Goal: Information Seeking & Learning: Learn about a topic

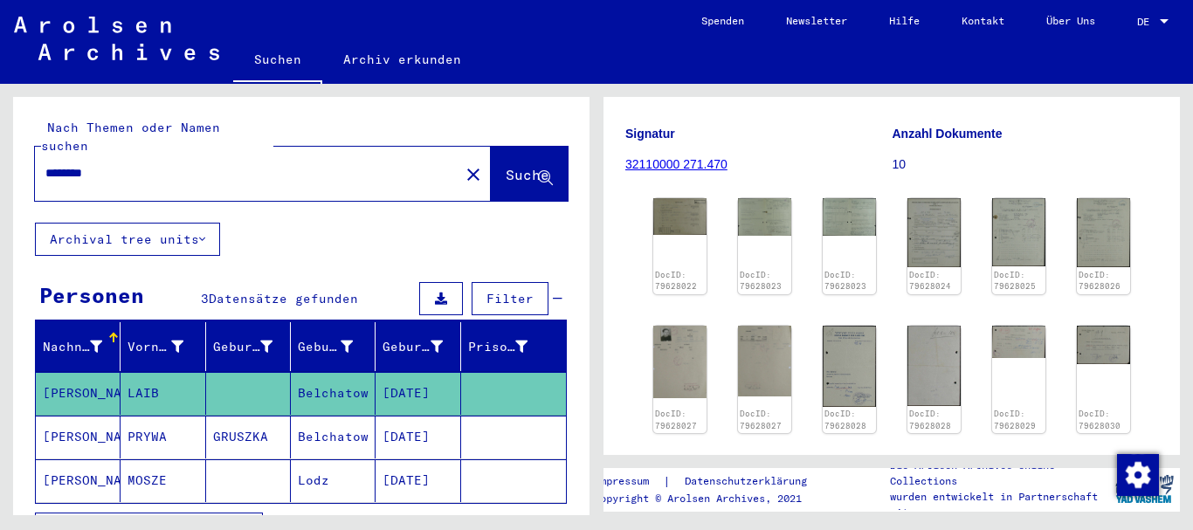
scroll to position [262, 0]
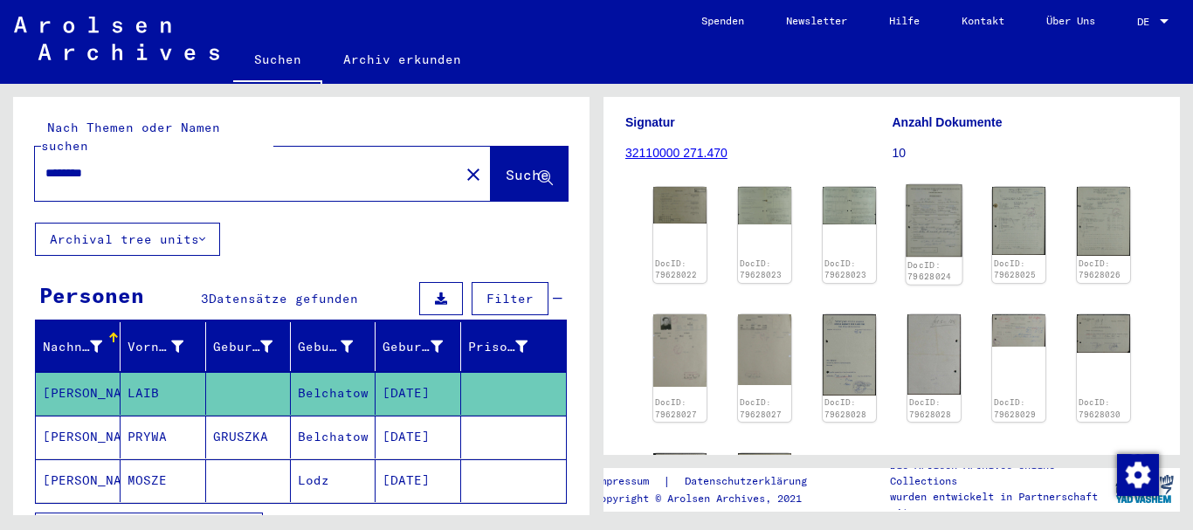
click at [936, 216] on img at bounding box center [933, 220] width 56 height 72
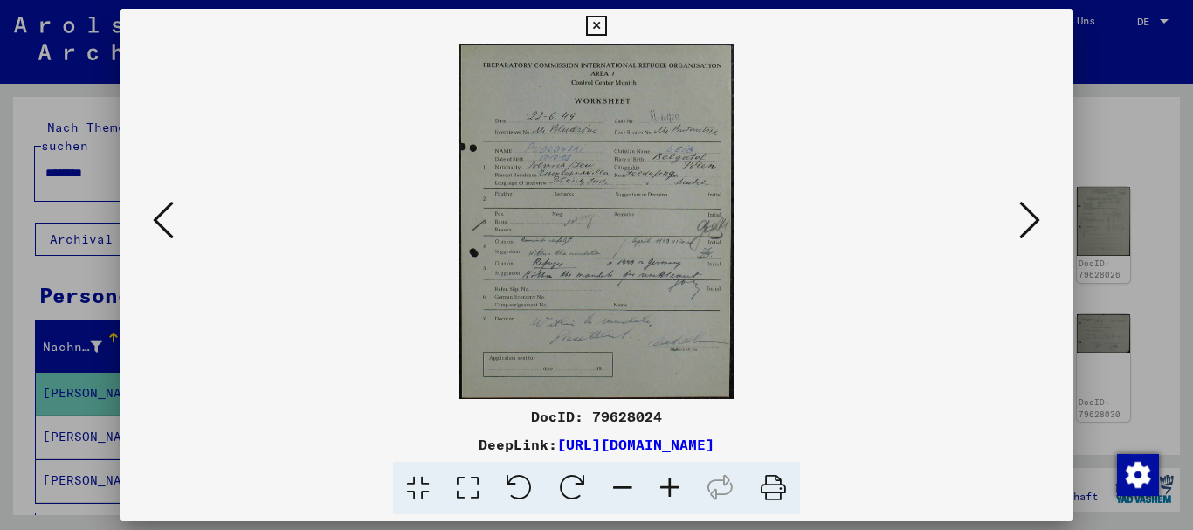
click at [561, 234] on img at bounding box center [597, 221] width 836 height 355
click at [675, 488] on icon at bounding box center [669, 488] width 47 height 53
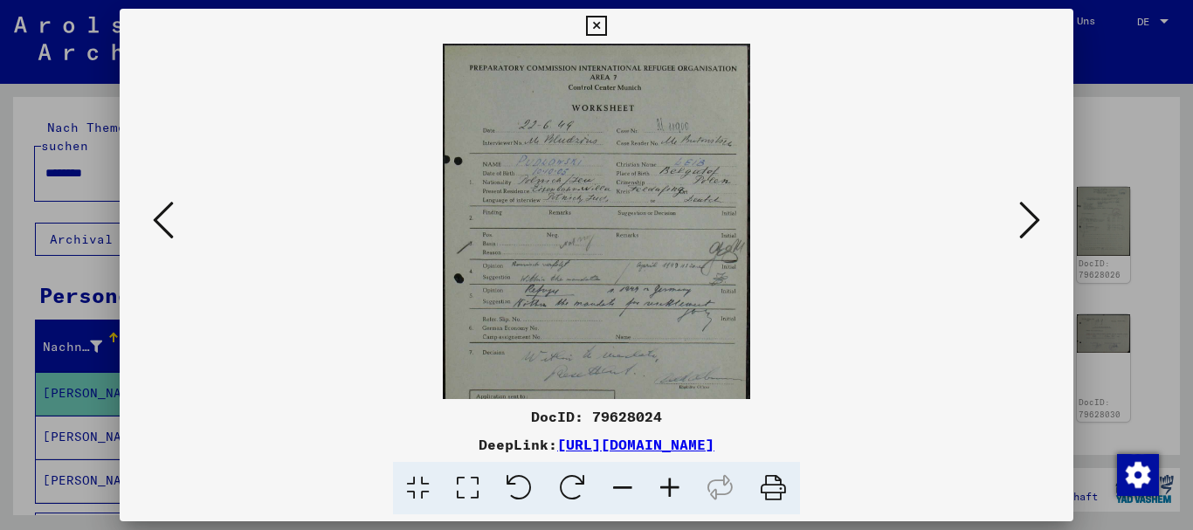
click at [675, 488] on icon at bounding box center [669, 488] width 47 height 53
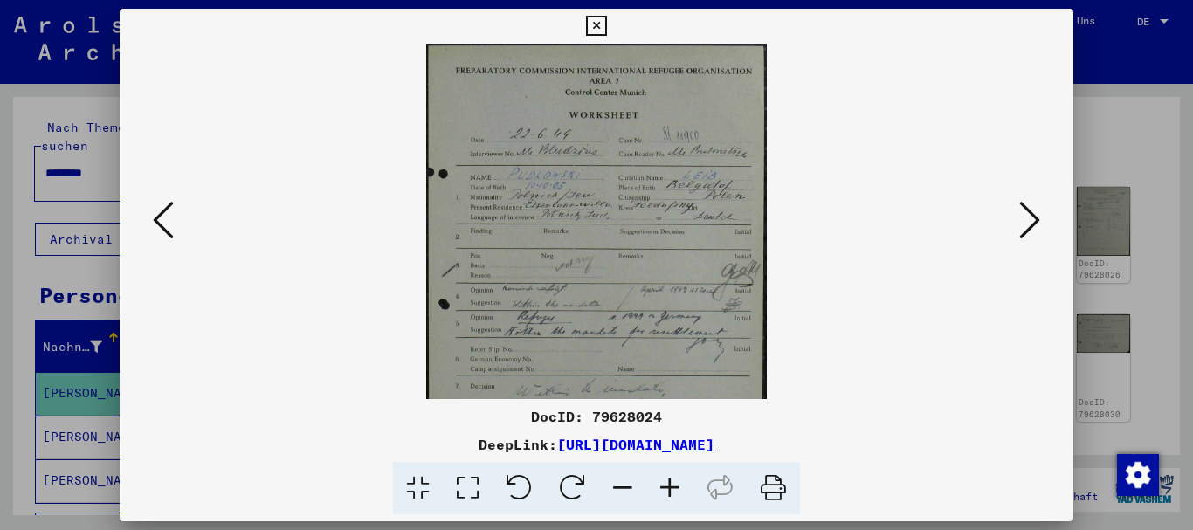
click at [675, 488] on icon at bounding box center [669, 488] width 47 height 53
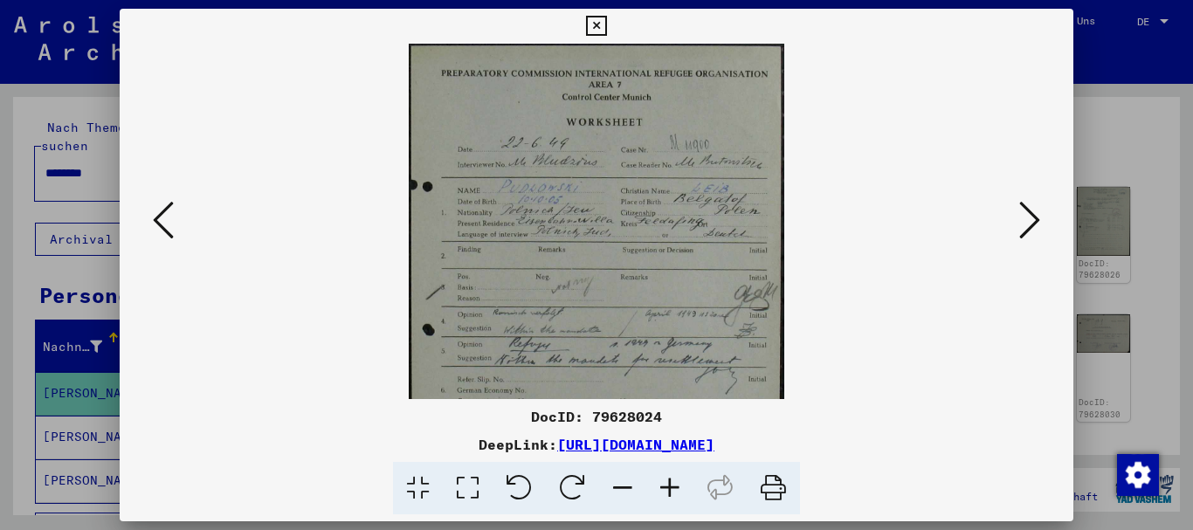
click at [675, 488] on icon at bounding box center [669, 488] width 47 height 53
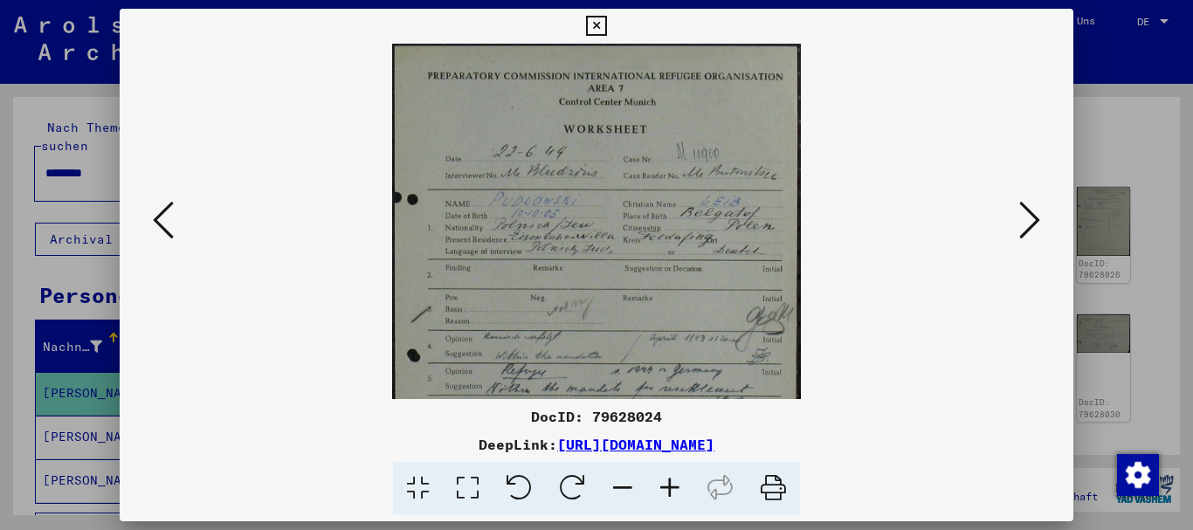
click at [675, 488] on icon at bounding box center [669, 488] width 47 height 53
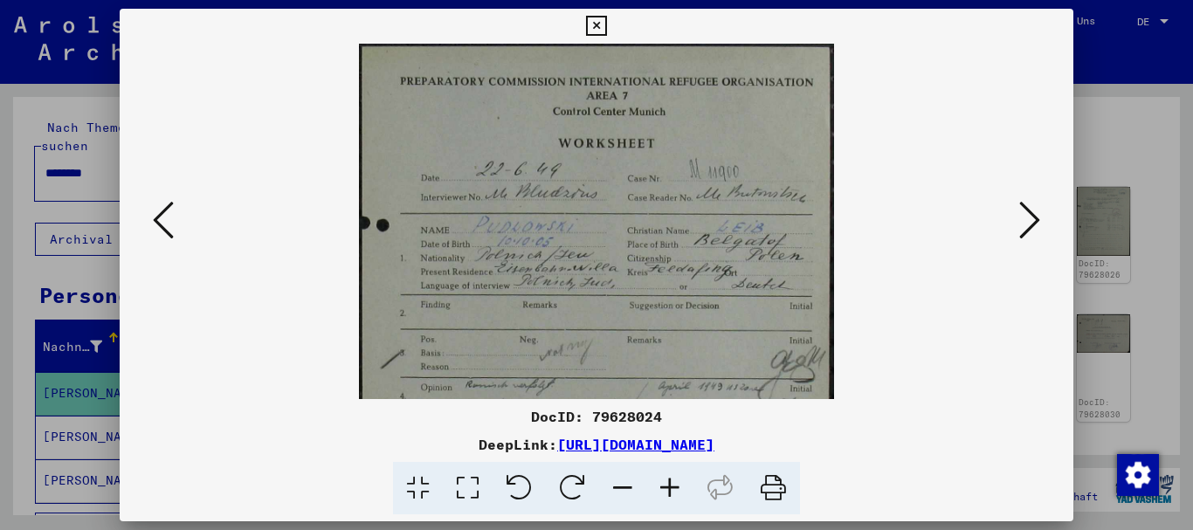
click at [675, 488] on icon at bounding box center [669, 488] width 47 height 53
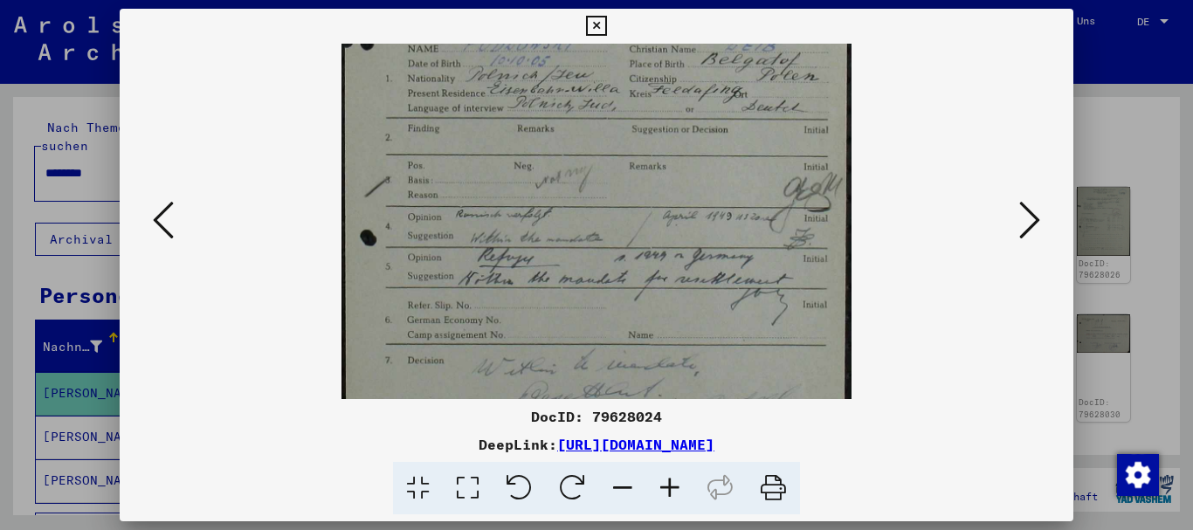
drag, startPoint x: 633, startPoint y: 288, endPoint x: 675, endPoint y: 89, distance: 203.4
click at [675, 89] on img at bounding box center [596, 179] width 510 height 661
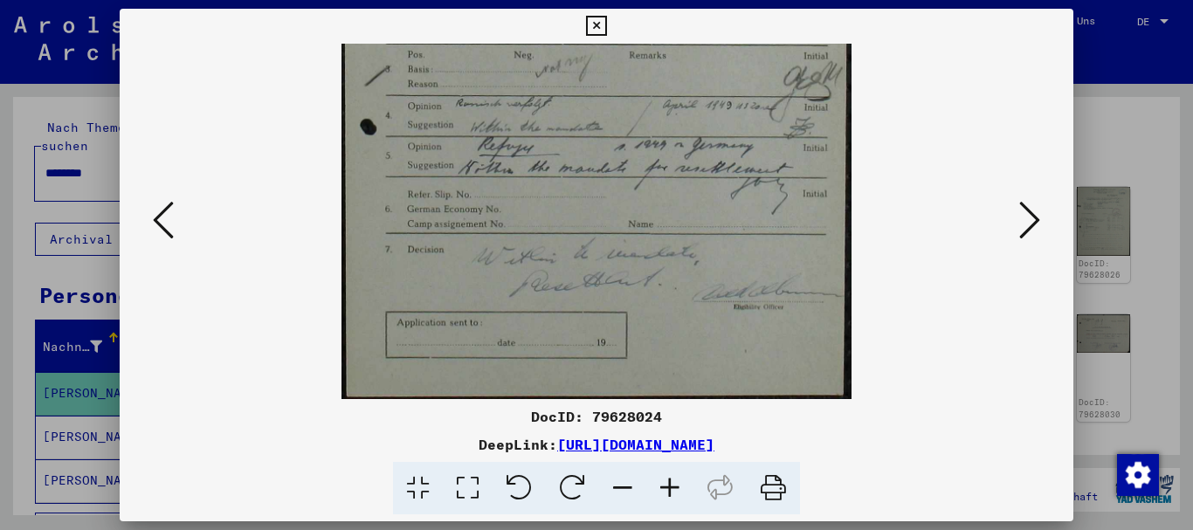
drag, startPoint x: 668, startPoint y: 340, endPoint x: 691, endPoint y: 120, distance: 220.3
click at [691, 120] on img at bounding box center [596, 68] width 510 height 661
click at [1125, 106] on div at bounding box center [596, 265] width 1193 height 530
